Goal: Contribute content

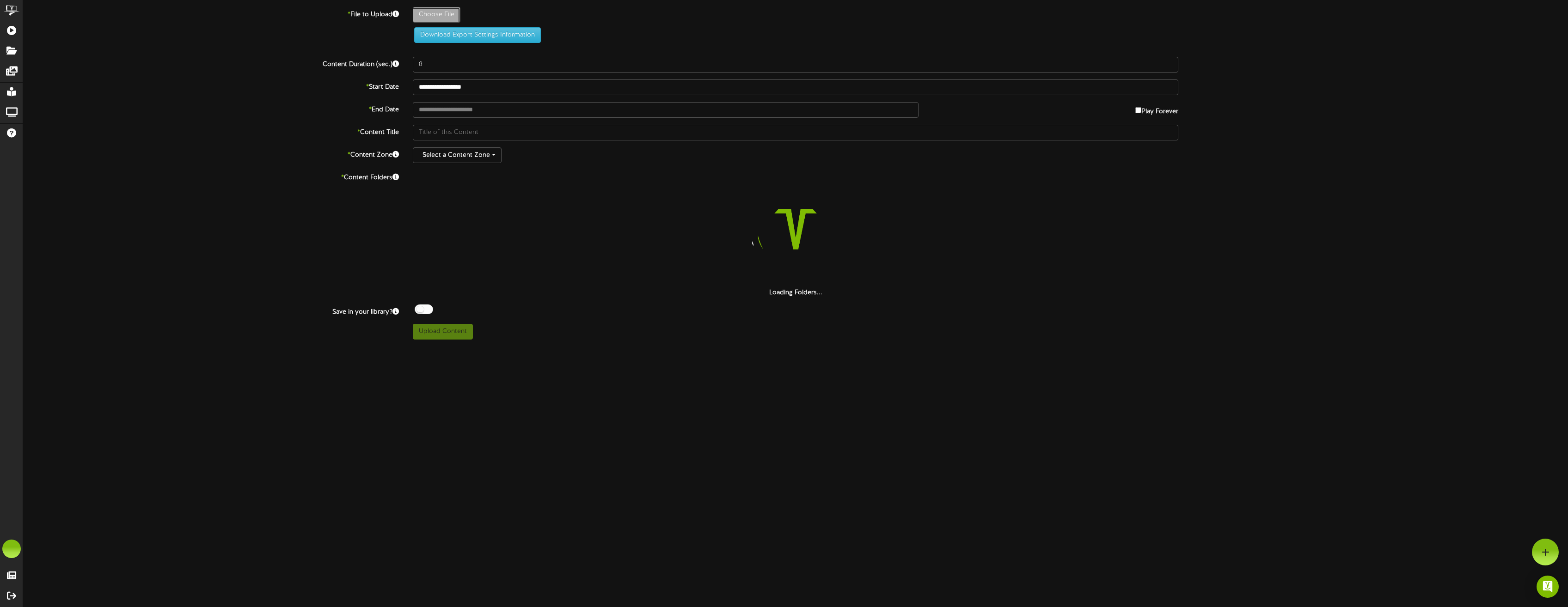
click at [188, 284] on div "* Content Folders Loading Folders..." at bounding box center [795, 234] width 1559 height 128
